Goal: Information Seeking & Learning: Learn about a topic

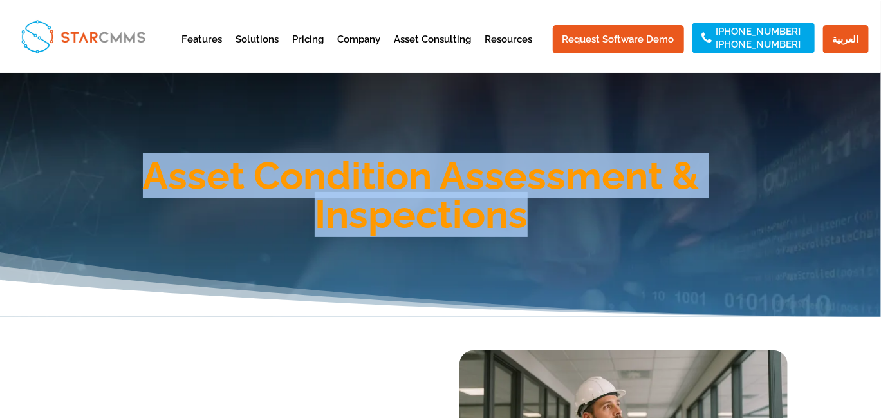
drag, startPoint x: 549, startPoint y: 224, endPoint x: 129, endPoint y: 174, distance: 423.3
click at [128, 176] on h1 "Asset Condition Assessment & Inspections" at bounding box center [422, 198] width 734 height 84
copy h1 "Asset Condition Assessment & Inspections"
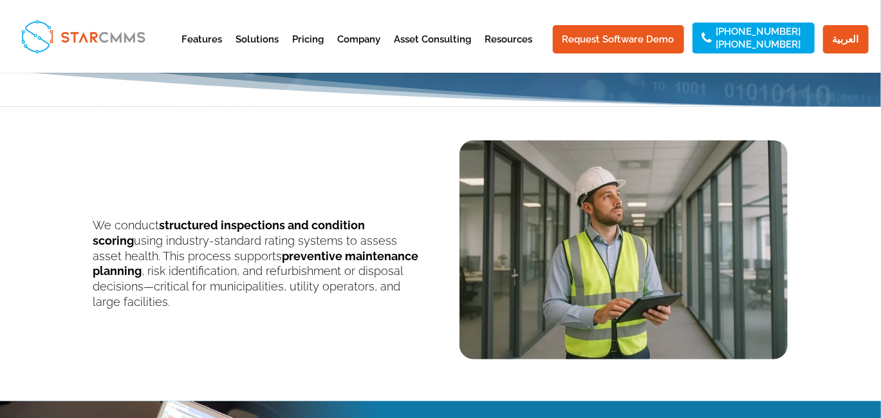
scroll to position [214, 0]
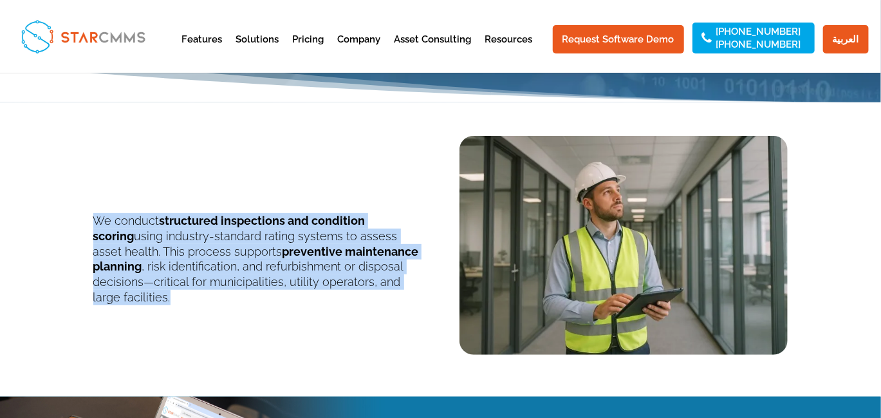
drag, startPoint x: 384, startPoint y: 283, endPoint x: 93, endPoint y: 222, distance: 297.2
click at [93, 222] on p "We conduct structured inspections and condition scoring using industry-standard…" at bounding box center [257, 259] width 328 height 92
copy p "We conduct structured inspections and condition scoring using industry-standard…"
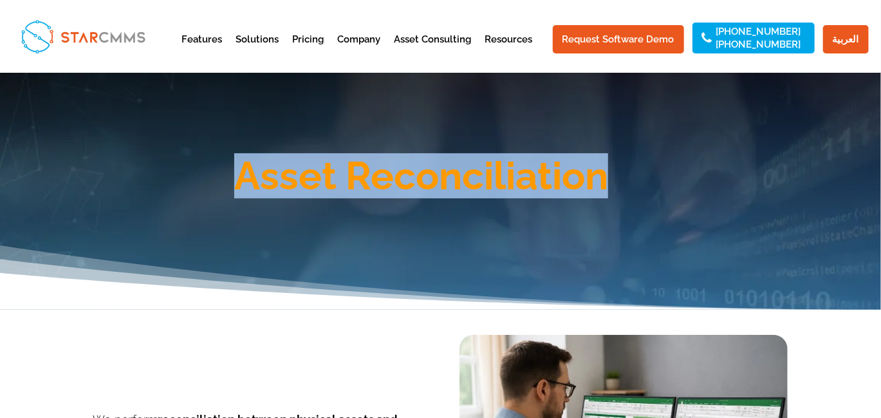
click at [241, 146] on div "Asset Reconciliation" at bounding box center [440, 162] width 695 height 77
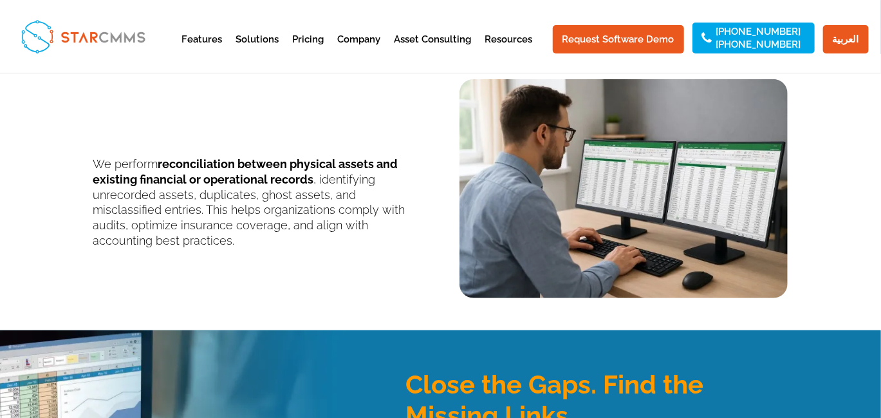
scroll to position [258, 0]
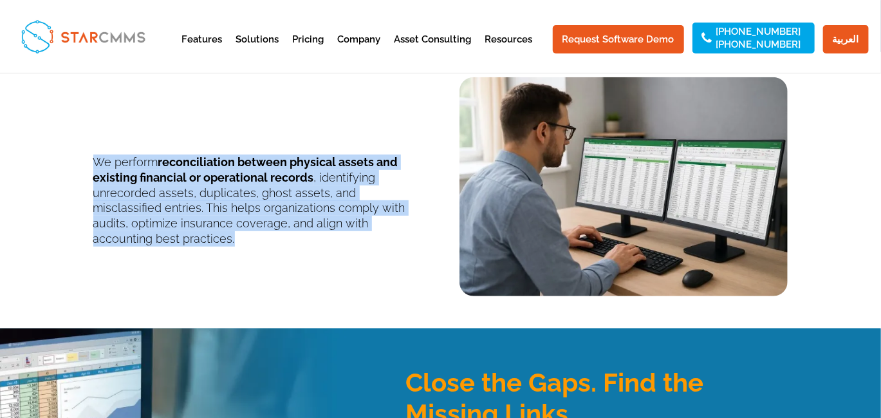
drag, startPoint x: 422, startPoint y: 229, endPoint x: 94, endPoint y: 155, distance: 336.0
click at [94, 155] on div "We perform reconciliation between physical assets and existing financial or ope…" at bounding box center [440, 178] width 695 height 236
copy p "We perform reconciliation between physical assets and existing financial or ope…"
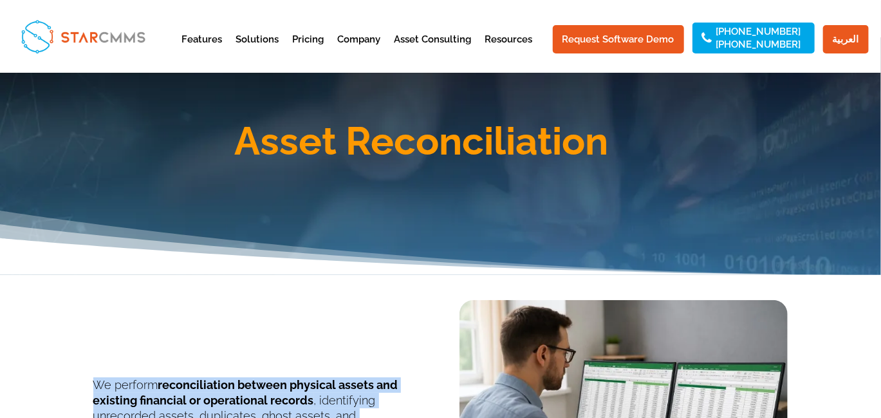
scroll to position [21, 0]
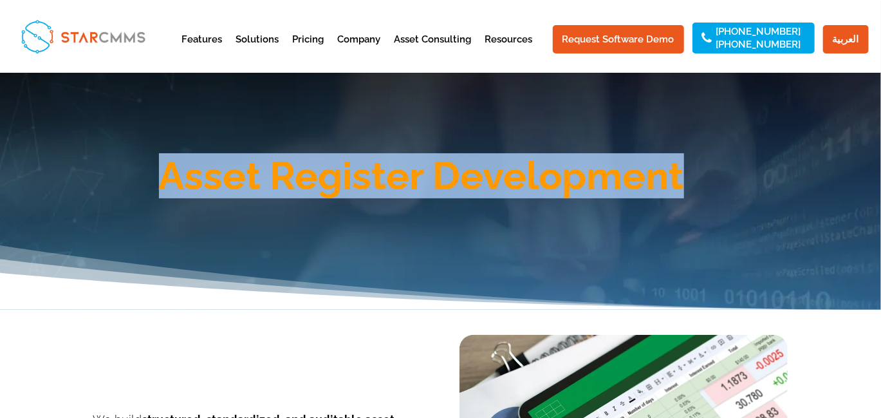
click at [160, 160] on h1 "Asset Register Development" at bounding box center [422, 178] width 734 height 45
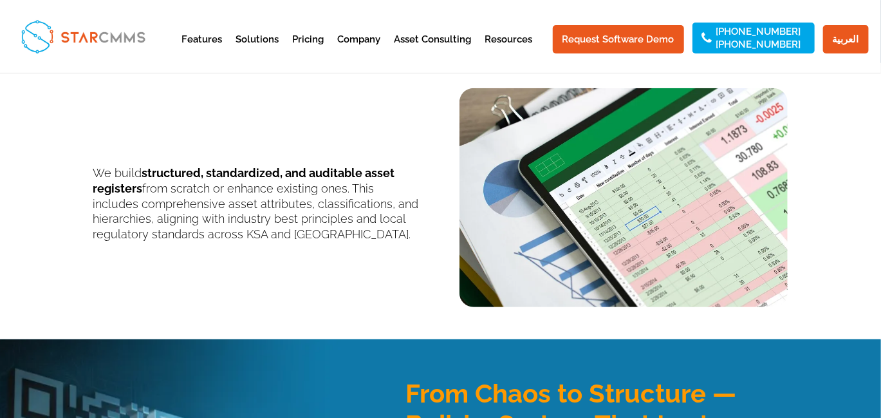
scroll to position [258, 0]
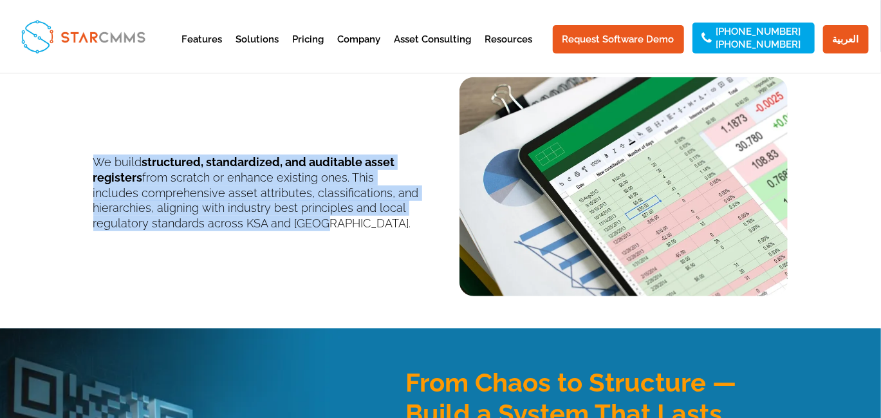
drag, startPoint x: 330, startPoint y: 230, endPoint x: 95, endPoint y: 161, distance: 245.5
click at [95, 161] on p "We build structured, standardized, and auditable asset registers from scratch o…" at bounding box center [257, 193] width 328 height 77
copy p "We build structured, standardized, and auditable asset registers from scratch o…"
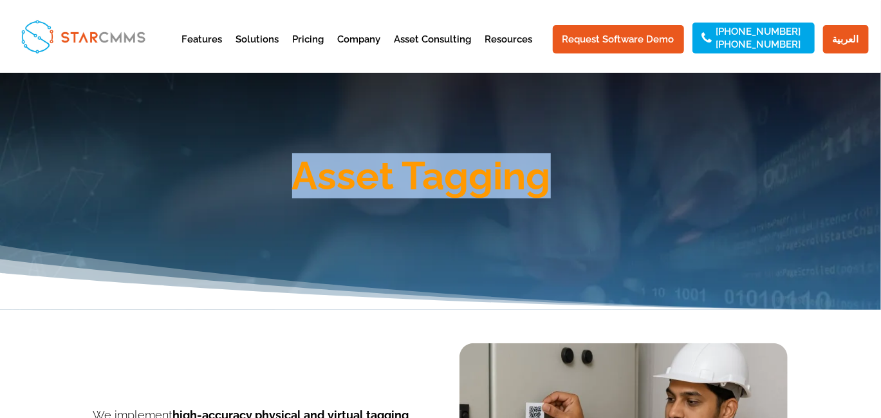
click at [295, 151] on div "Asset Tagging" at bounding box center [440, 162] width 695 height 77
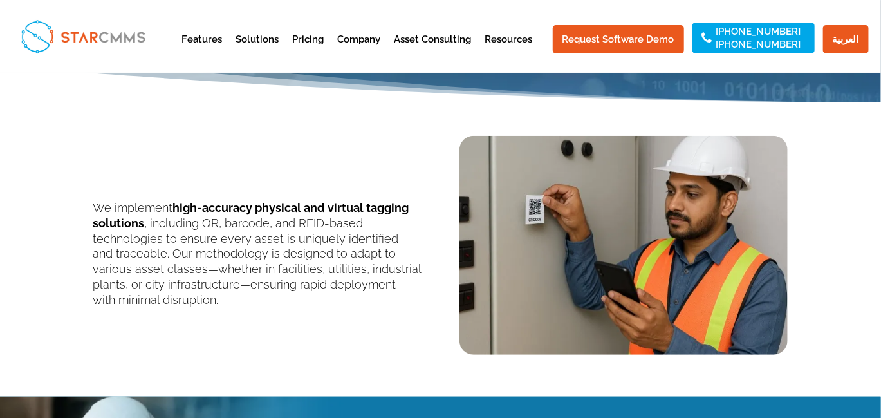
scroll to position [214, 0]
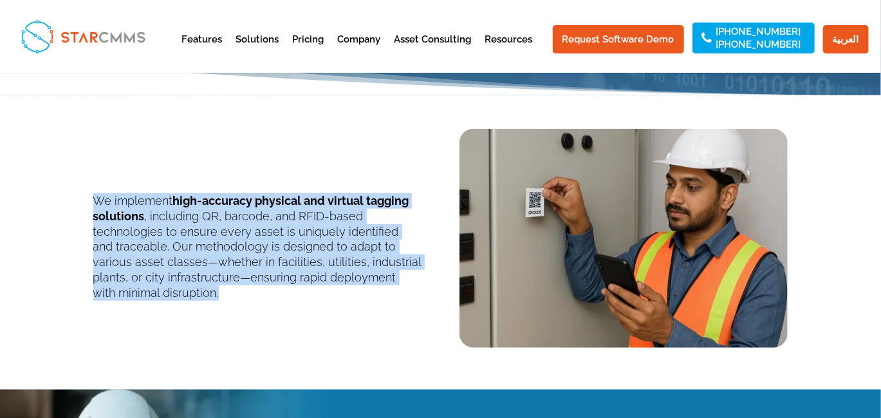
drag, startPoint x: 147, startPoint y: 293, endPoint x: 88, endPoint y: 194, distance: 115.8
click at [88, 194] on div "We implement high-accuracy physical and virtual tagging solutions , including Q…" at bounding box center [440, 229] width 881 height 268
copy p "We implement high-accuracy physical and virtual tagging solutions , including Q…"
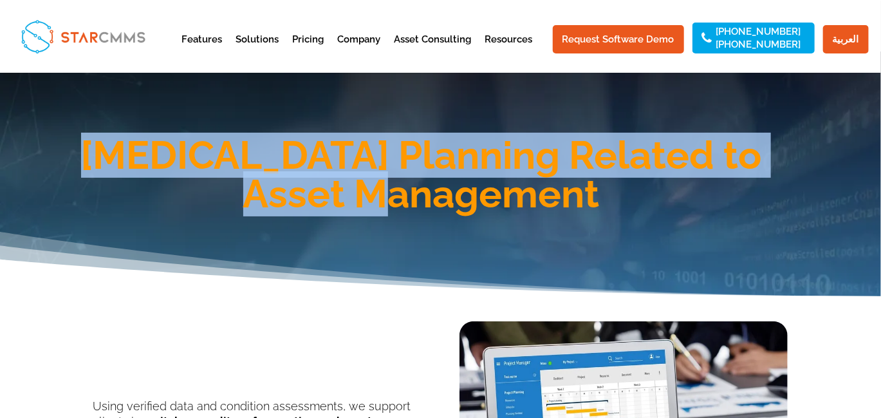
drag, startPoint x: 545, startPoint y: 194, endPoint x: 126, endPoint y: 136, distance: 422.5
click at [126, 136] on div "CAPEX Planning Related to Asset Management" at bounding box center [440, 162] width 695 height 116
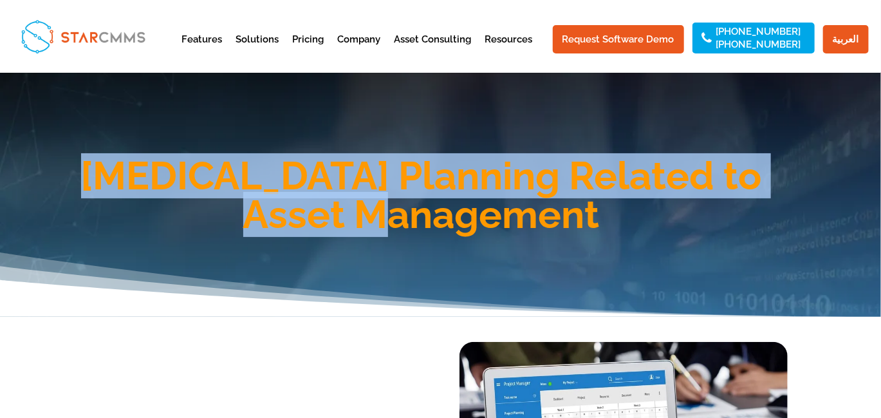
copy h1 "CAPEX Planning Related to Asset Management"
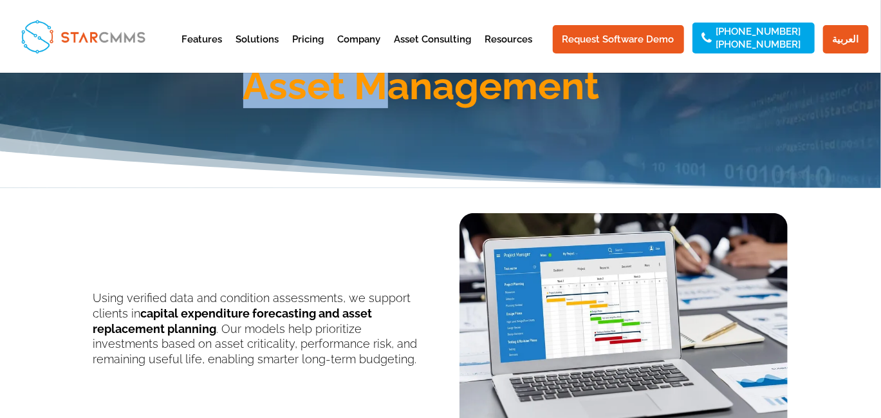
scroll to position [214, 0]
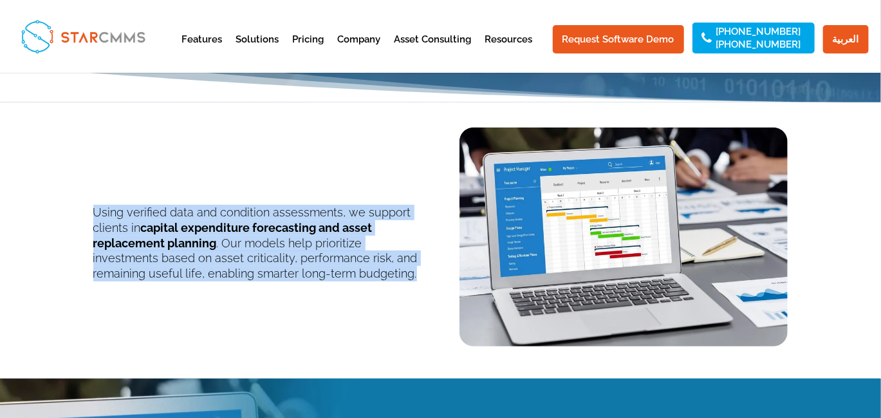
drag, startPoint x: 359, startPoint y: 279, endPoint x: 95, endPoint y: 208, distance: 273.9
click at [95, 208] on p "Using verified data and condition assessments, we support clients in capital ex…" at bounding box center [257, 243] width 328 height 77
copy p "Using verified data and condition assessments, we support clients in capital ex…"
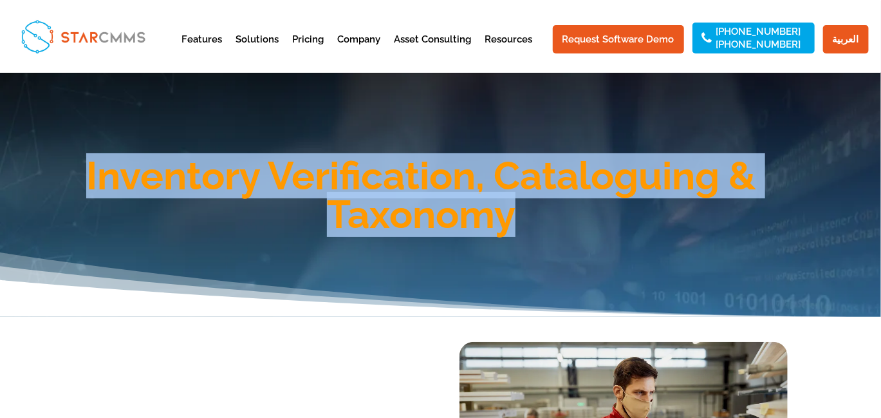
drag, startPoint x: 530, startPoint y: 204, endPoint x: 88, endPoint y: 162, distance: 444.3
click at [88, 162] on h1 "Inventory Verification, Cataloguing & Taxonomy" at bounding box center [422, 198] width 734 height 84
copy h1 "Inventory Verification, Cataloguing & Taxonomy"
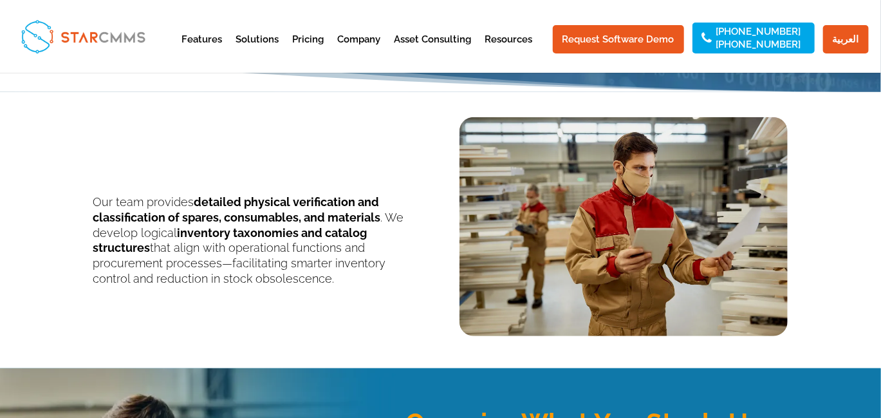
scroll to position [236, 0]
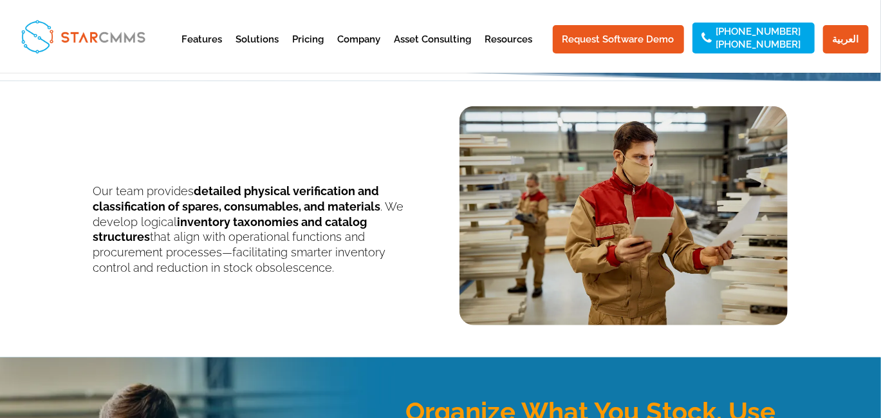
drag, startPoint x: 267, startPoint y: 279, endPoint x: 91, endPoint y: 189, distance: 198.4
click at [91, 189] on div "Our team provides detailed physical verification and classification of spares, …" at bounding box center [440, 206] width 881 height 250
copy p "Our team provides detailed physical verification and classification of spares, …"
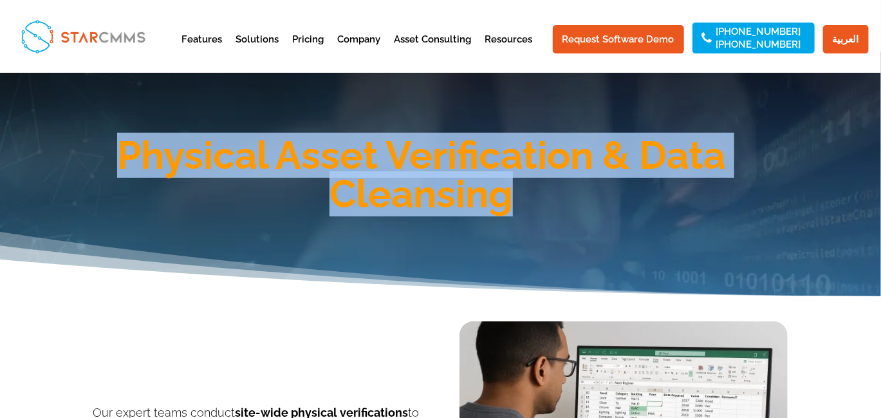
drag, startPoint x: 0, startPoint y: 0, endPoint x: 118, endPoint y: 156, distance: 195.9
click at [118, 156] on h1 "Physical Asset Verification & Data Cleansing" at bounding box center [422, 178] width 734 height 84
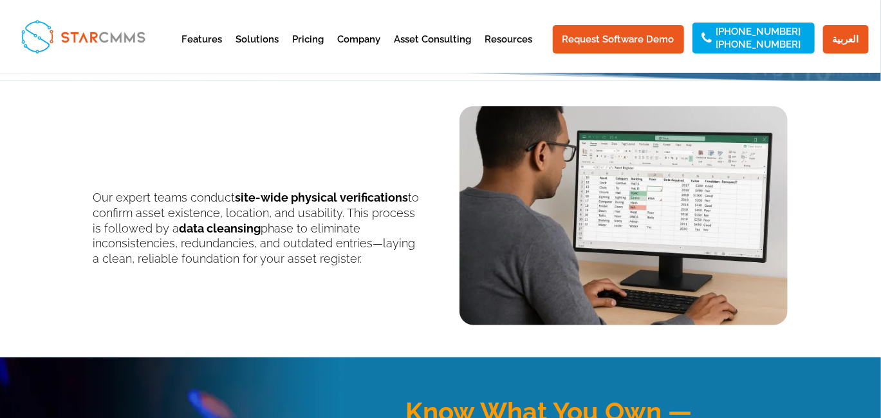
scroll to position [236, 0]
drag, startPoint x: 353, startPoint y: 259, endPoint x: 89, endPoint y: 200, distance: 270.5
click at [89, 200] on div "Our expert teams conduct site-wide physical verifications to confirm asset exis…" at bounding box center [440, 206] width 881 height 250
copy p "Our expert teams conduct site-wide physical verifications to confirm asset exis…"
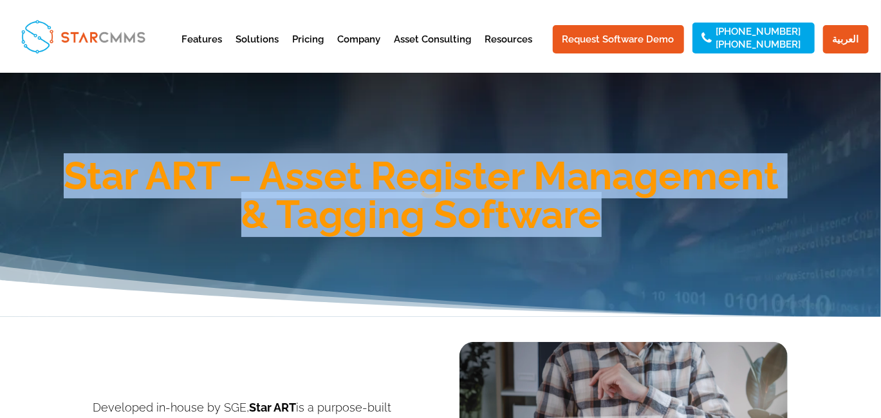
click at [54, 149] on div "Star ART – Asset Register Management & Tagging Software" at bounding box center [440, 194] width 881 height 245
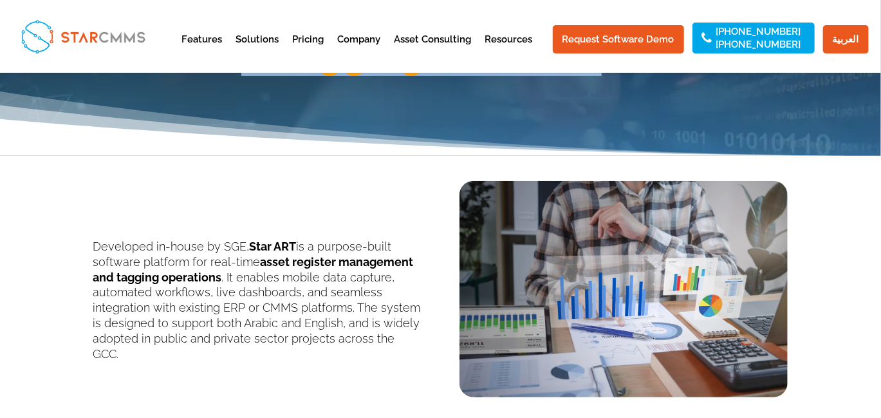
scroll to position [236, 0]
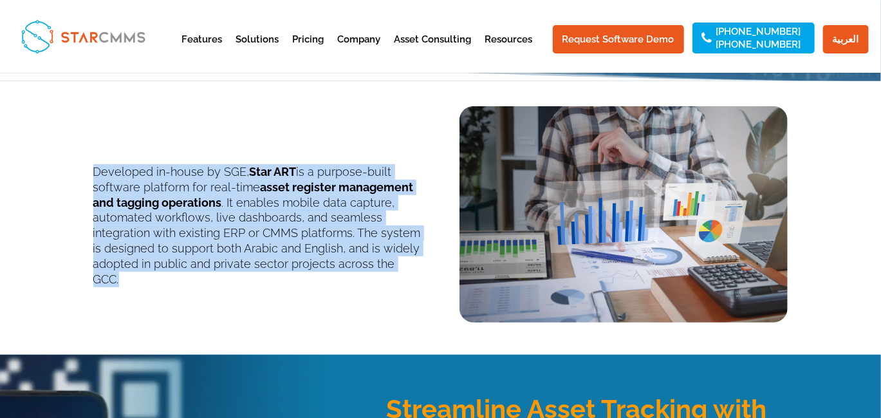
drag, startPoint x: 421, startPoint y: 268, endPoint x: 96, endPoint y: 165, distance: 341.1
click at [96, 165] on p "Developed in-house by SGE, Star ART is a purpose-built software platform for re…" at bounding box center [257, 225] width 328 height 122
copy p "Developed in-house by SGE, Star ART is a purpose-built software platform for re…"
